Goal: Transaction & Acquisition: Purchase product/service

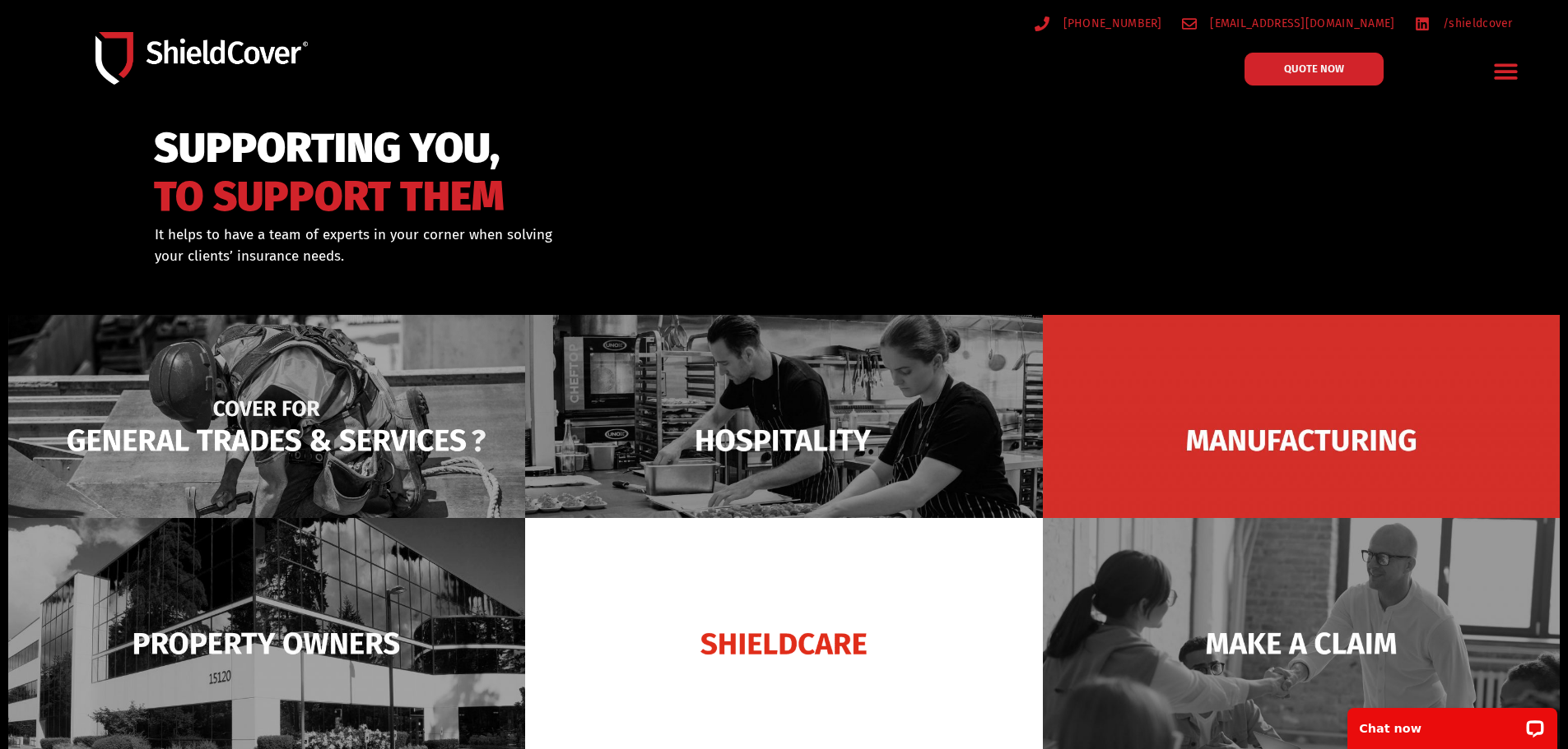
click at [371, 416] on img at bounding box center [266, 440] width 517 height 251
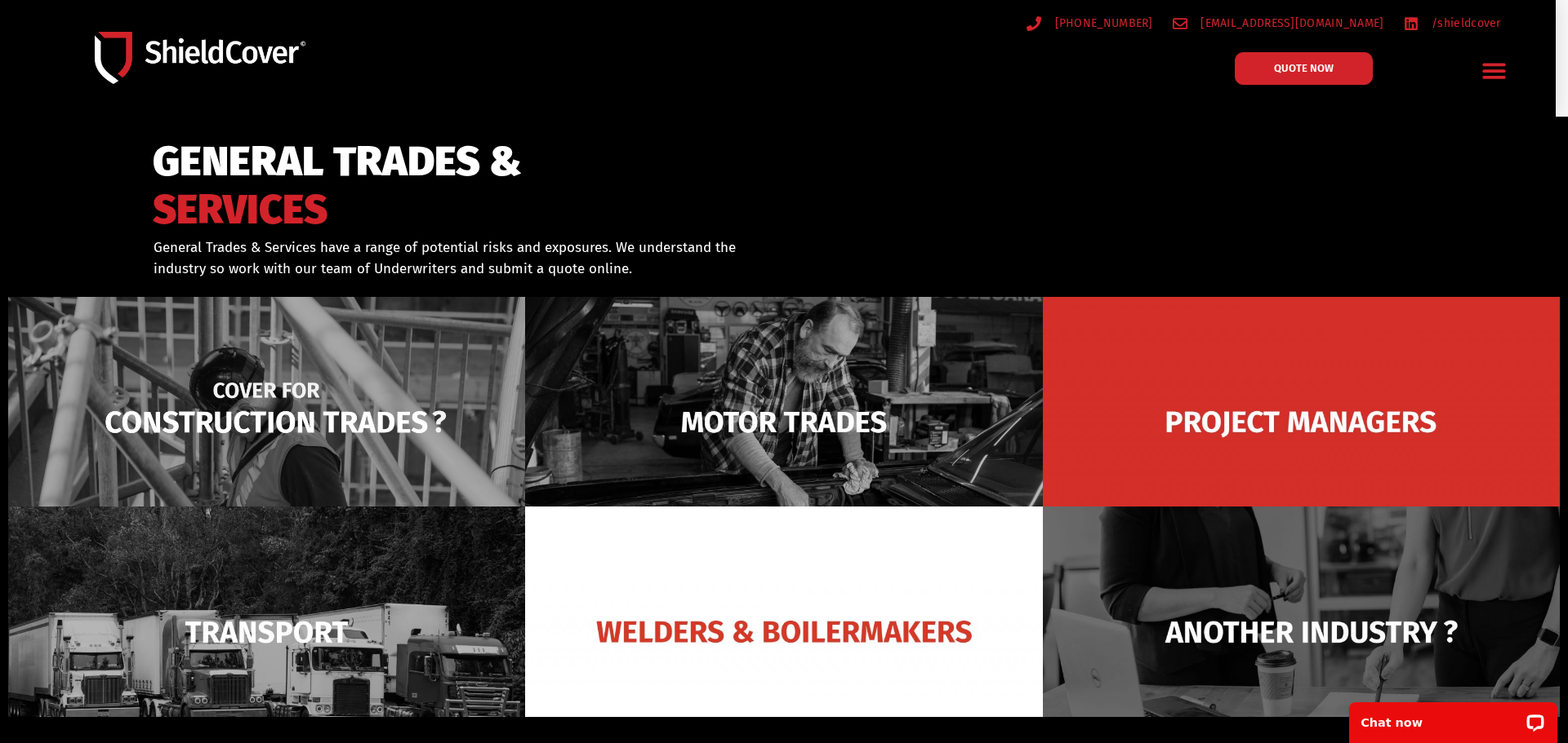
click at [282, 395] on img at bounding box center [267, 422] width 517 height 250
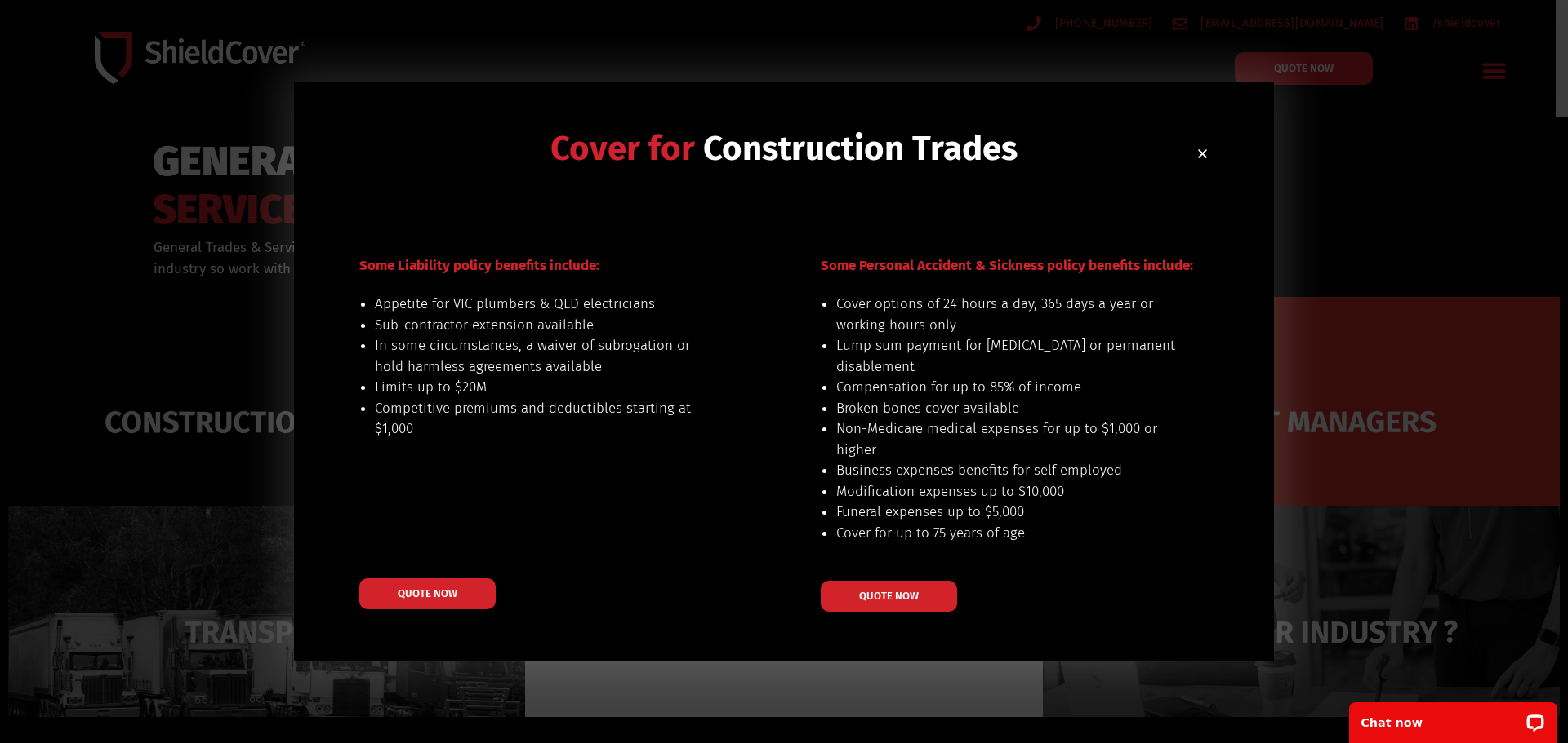
click at [399, 613] on div "Cover for Construction Trades Some Liability policy benefits include: Appetite …" at bounding box center [783, 372] width 980 height 578
click at [399, 598] on span "QUOTE NOW" at bounding box center [427, 593] width 65 height 12
